Goal: Use online tool/utility: Utilize a website feature to perform a specific function

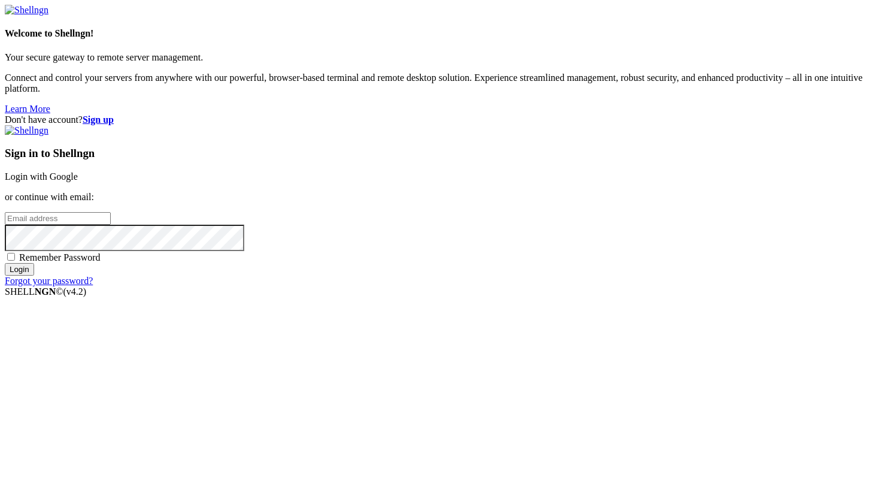
click at [78, 177] on link "Login with Google" at bounding box center [41, 176] width 73 height 10
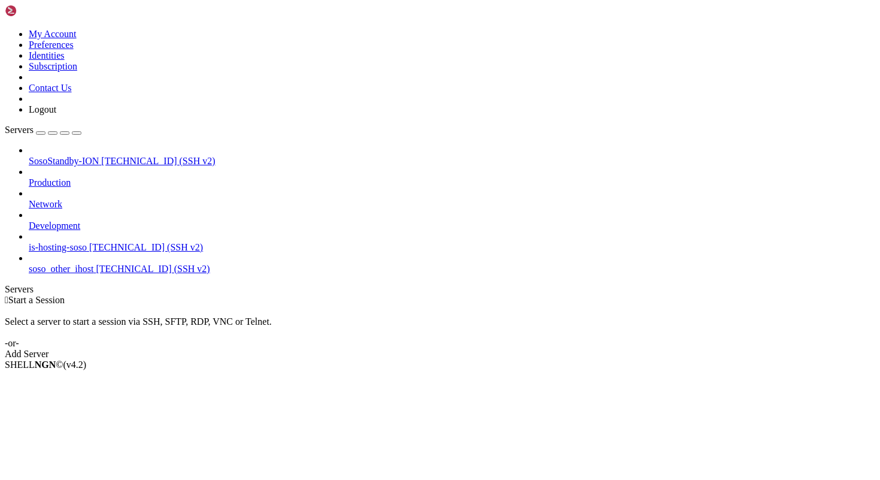
click at [89, 242] on span "[TECHNICAL_ID] (SSH v2)" at bounding box center [146, 247] width 114 height 10
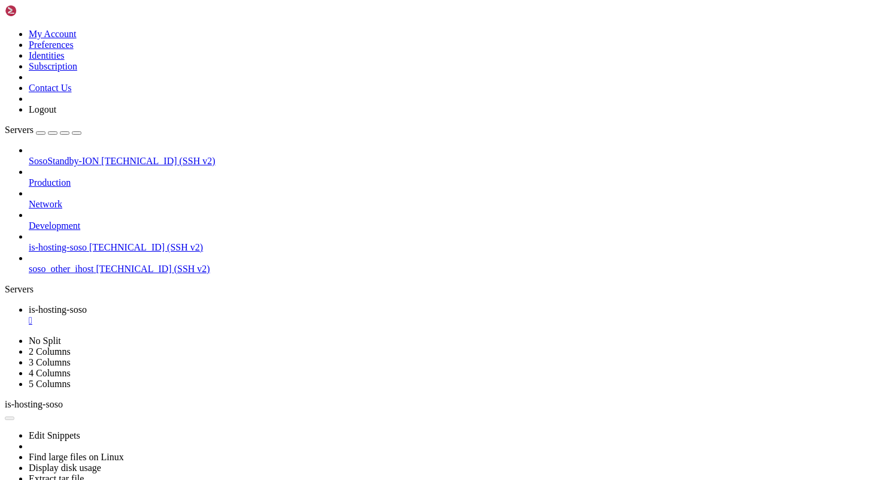
click at [239, 315] on div "" at bounding box center [452, 320] width 846 height 11
click at [75, 156] on link "SosoStandby-ION [TECHNICAL_ID] (SSH v2)" at bounding box center [452, 161] width 846 height 11
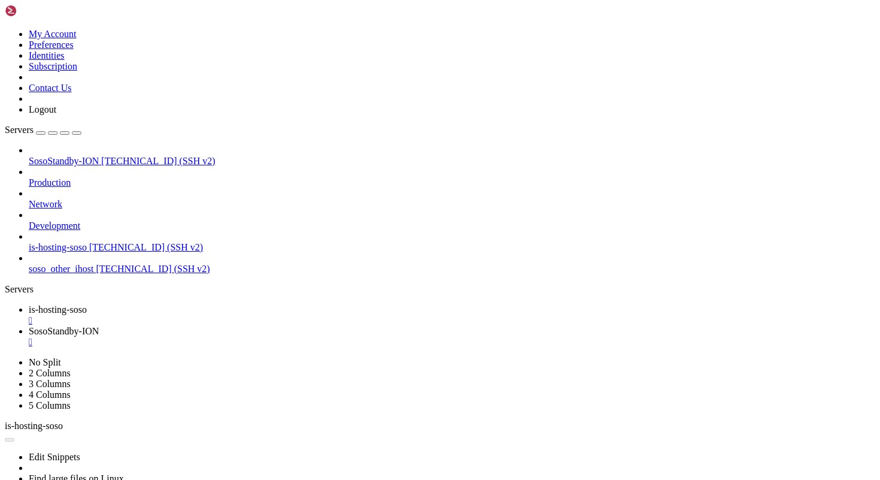
scroll to position [0, 0]
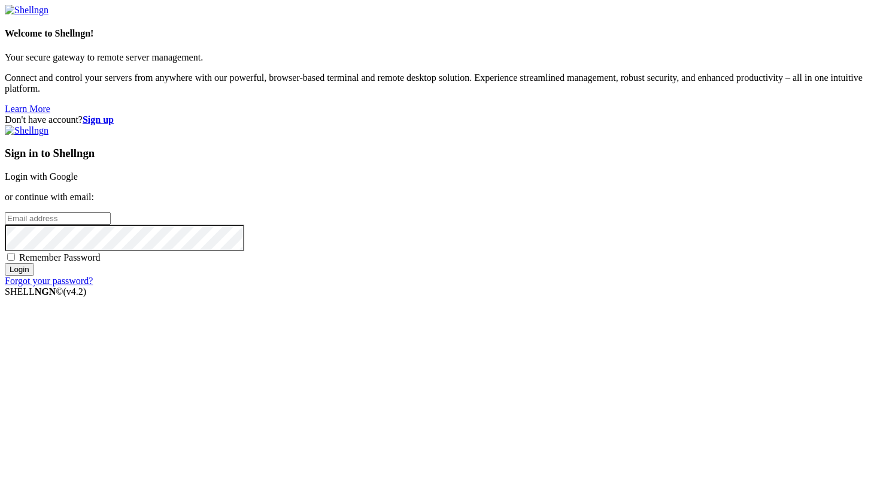
click at [78, 171] on link "Login with Google" at bounding box center [41, 176] width 73 height 10
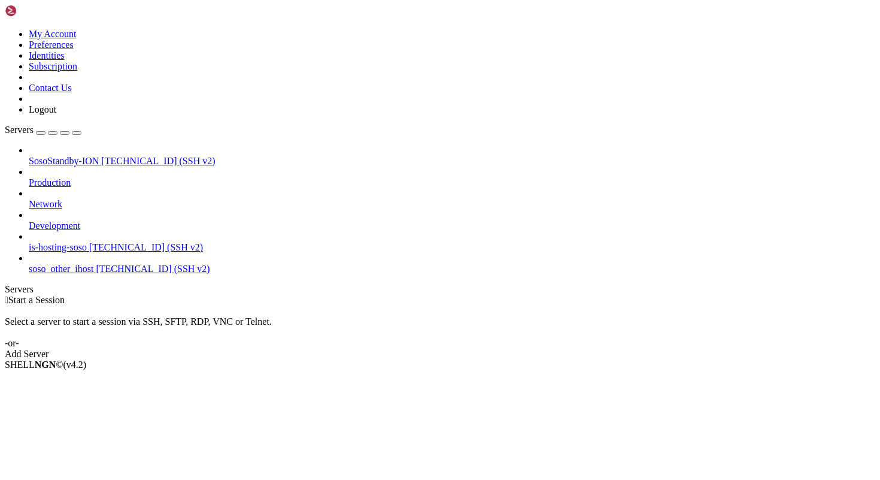
click at [101, 156] on span "[TECHNICAL_ID] (SSH v2)" at bounding box center [158, 161] width 114 height 10
